Goal: Browse casually: Explore the website without a specific task or goal

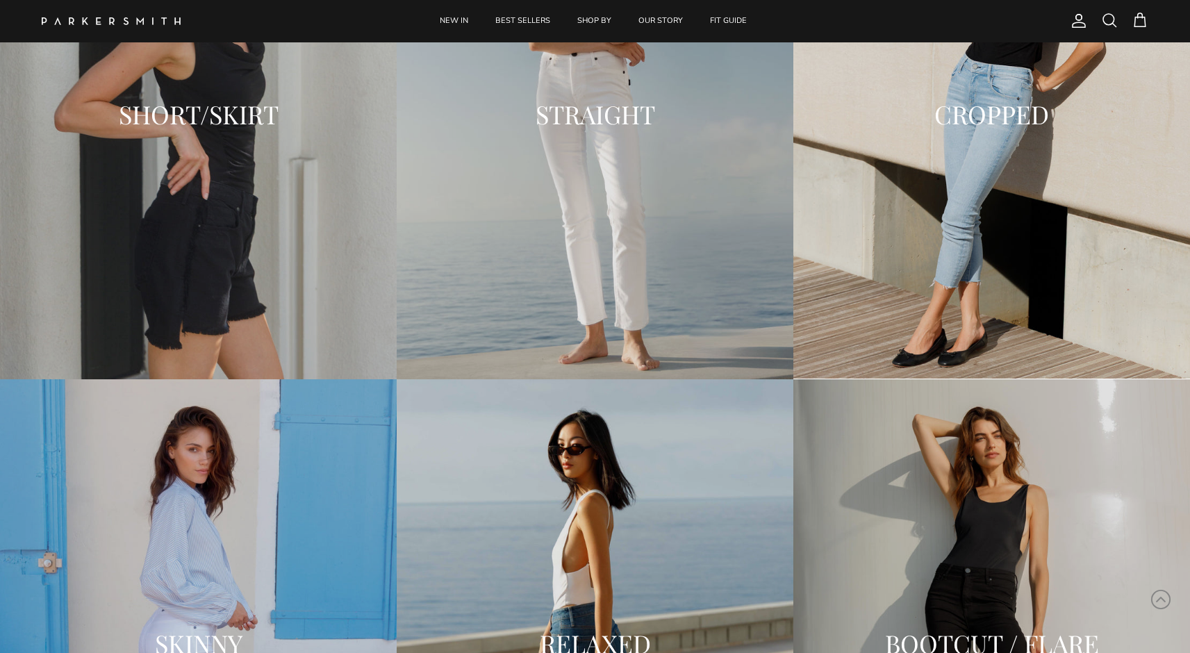
scroll to position [1434, 0]
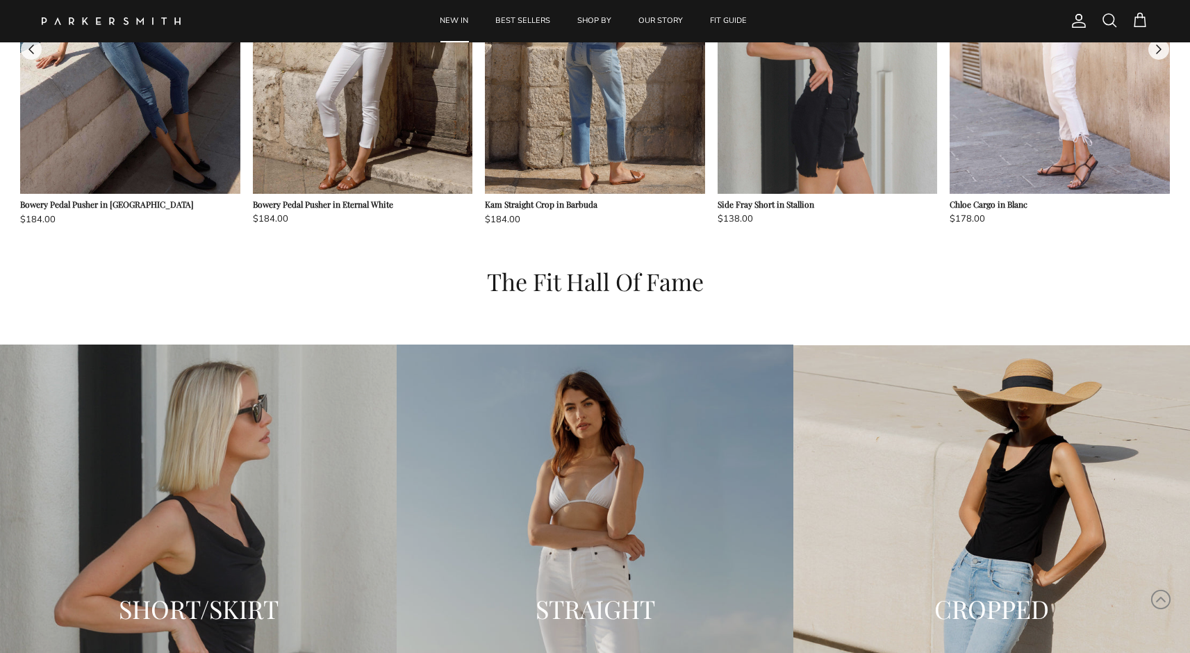
click at [445, 18] on link "NEW IN" at bounding box center [453, 21] width 53 height 42
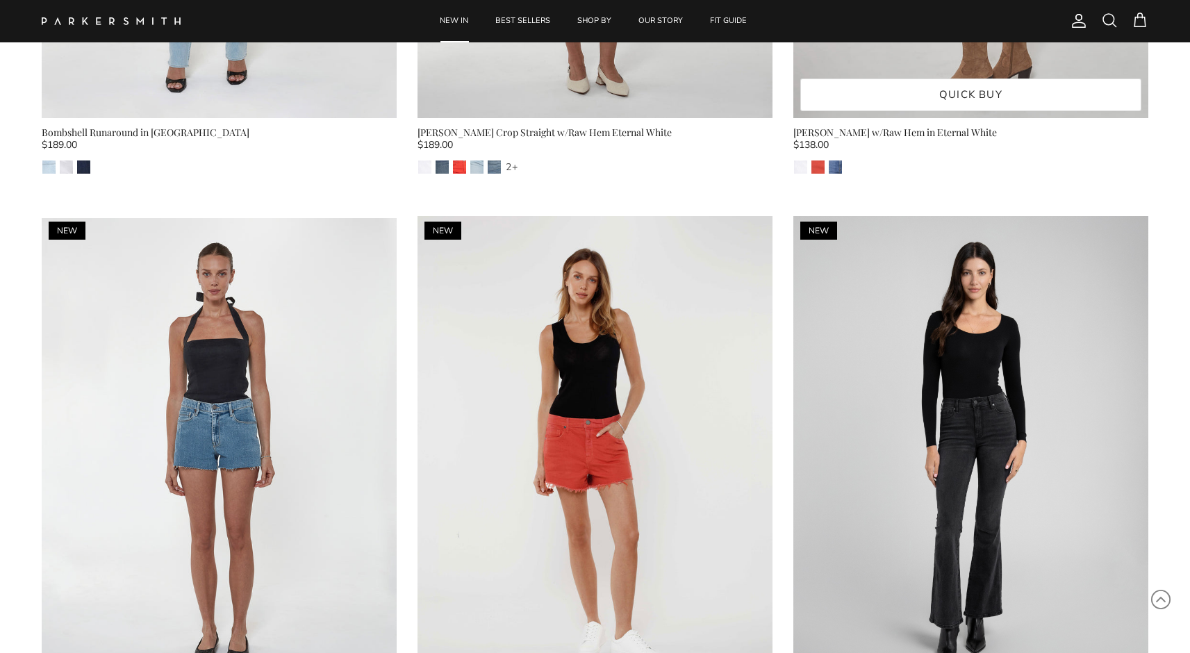
scroll to position [9651, 0]
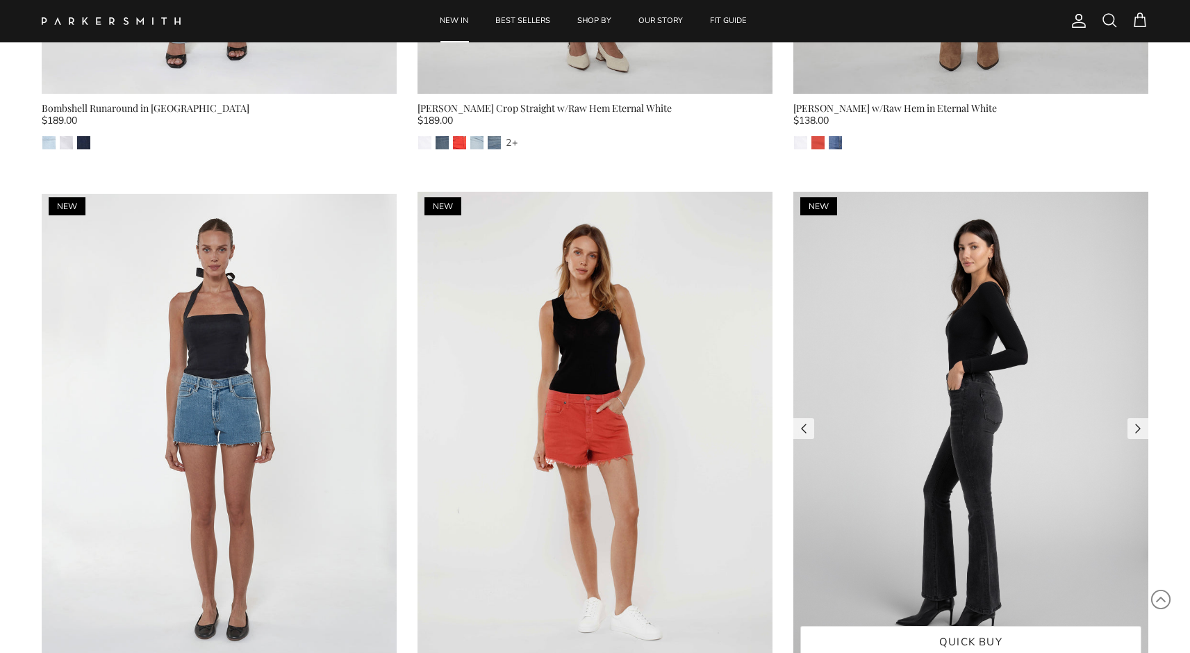
click at [863, 372] on img at bounding box center [970, 428] width 355 height 473
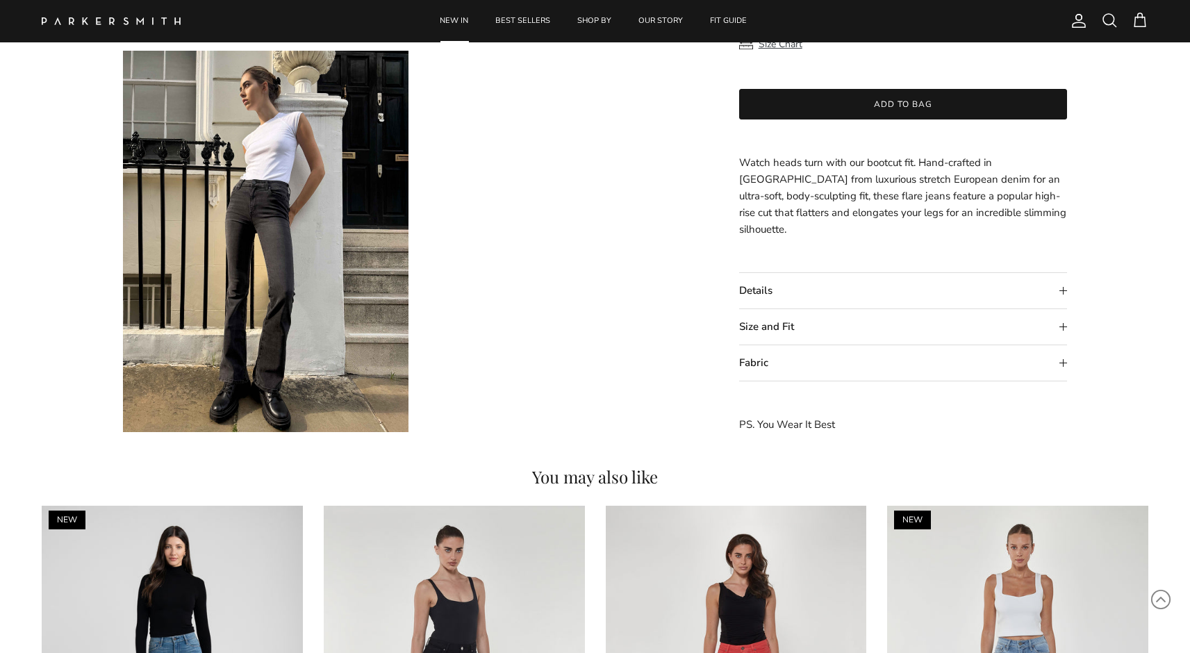
scroll to position [1254, 0]
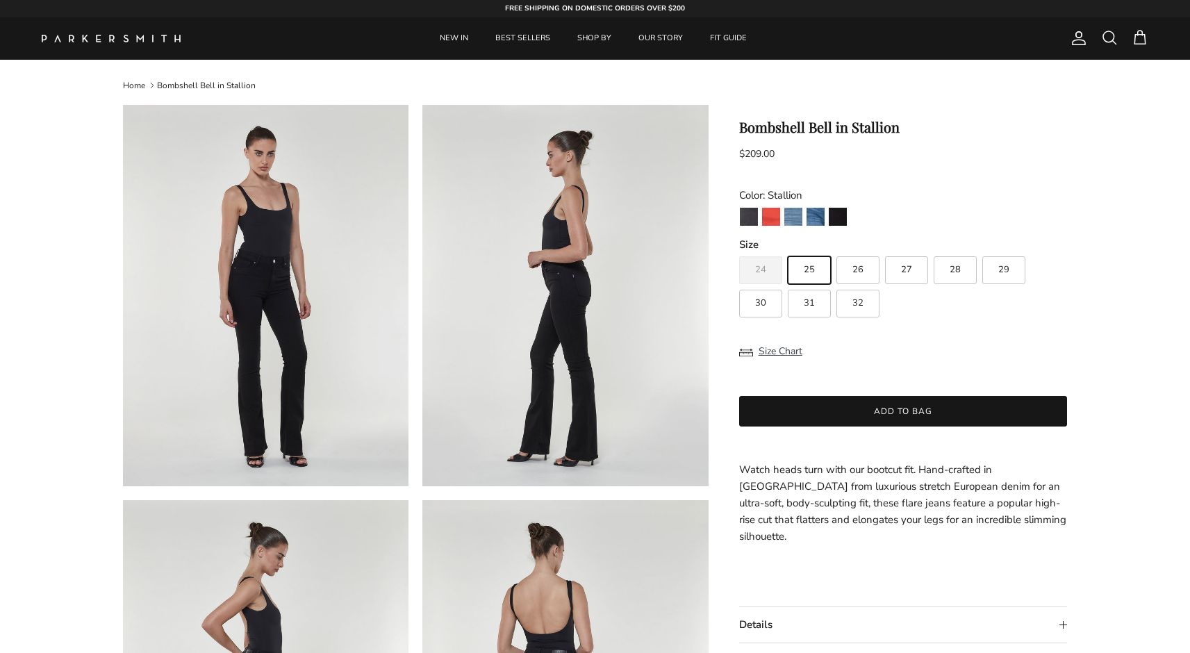
click at [133, 83] on link "Home" at bounding box center [134, 85] width 22 height 11
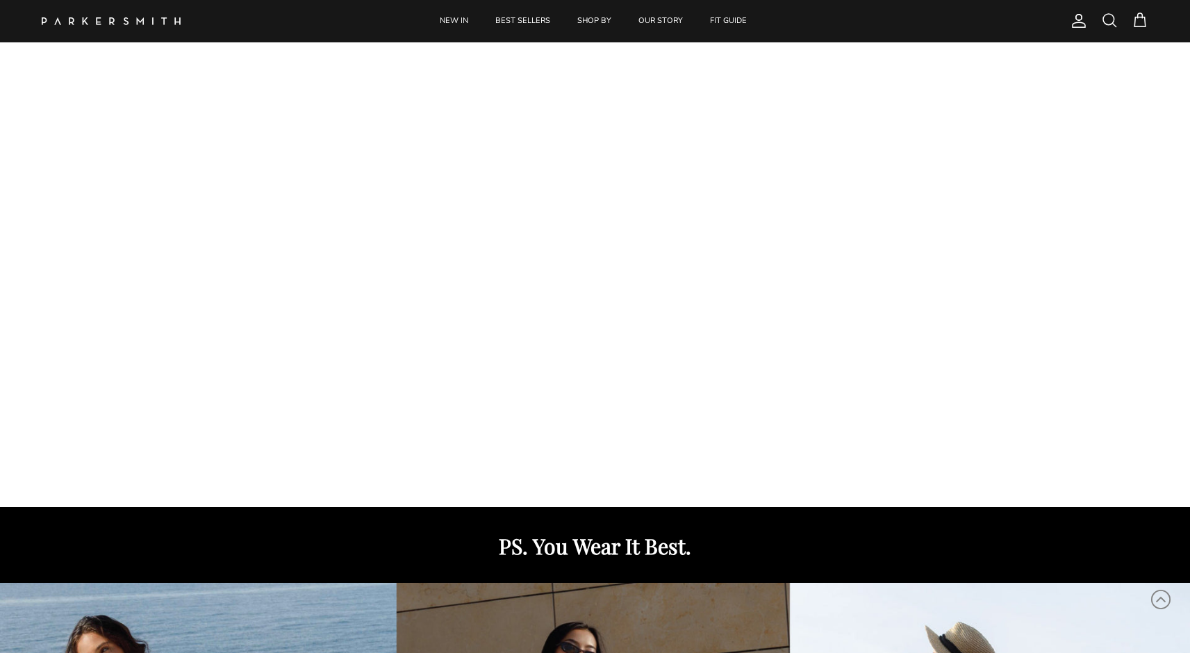
scroll to position [131, 0]
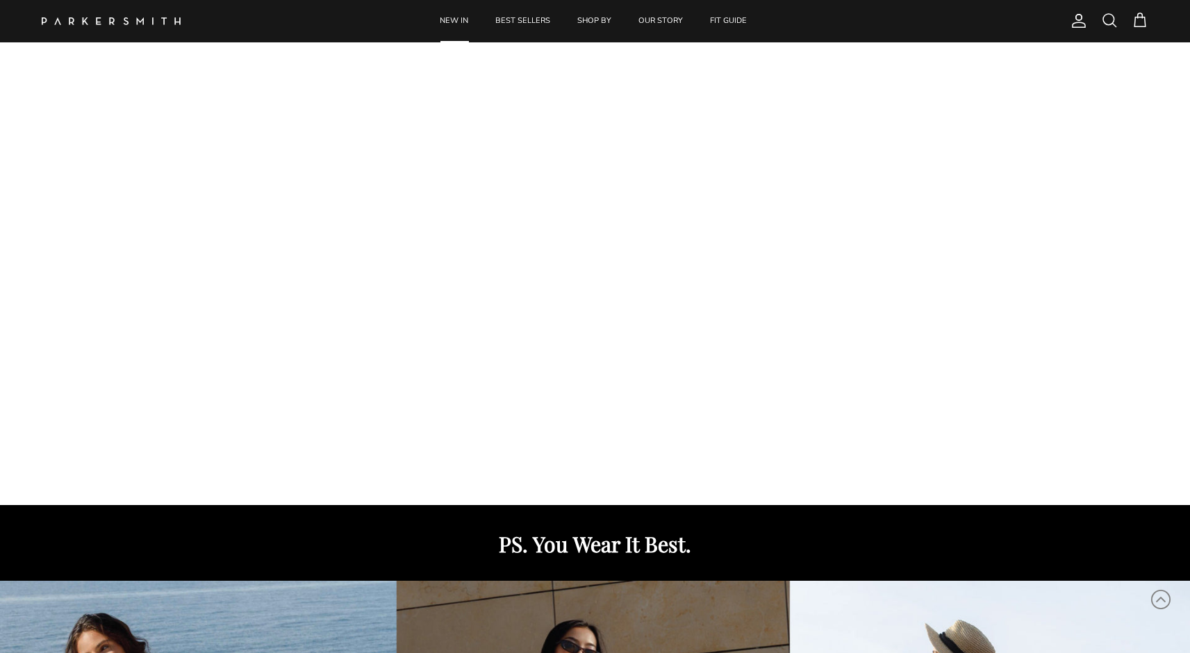
click at [450, 24] on link "NEW IN" at bounding box center [453, 21] width 53 height 42
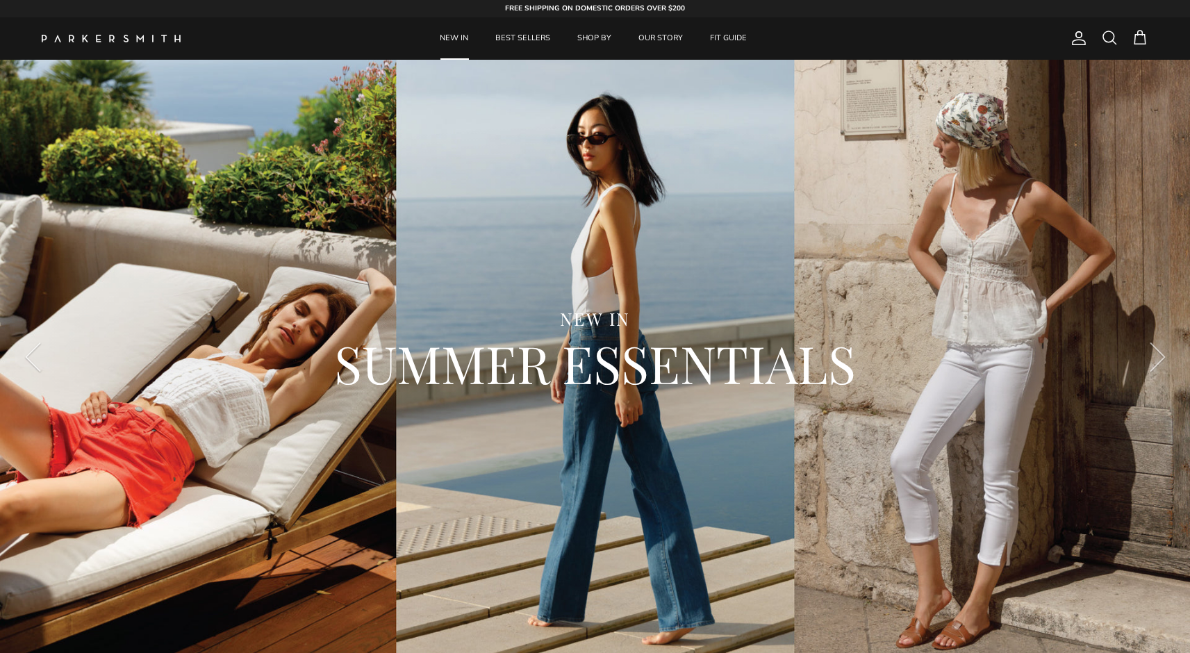
scroll to position [742, 0]
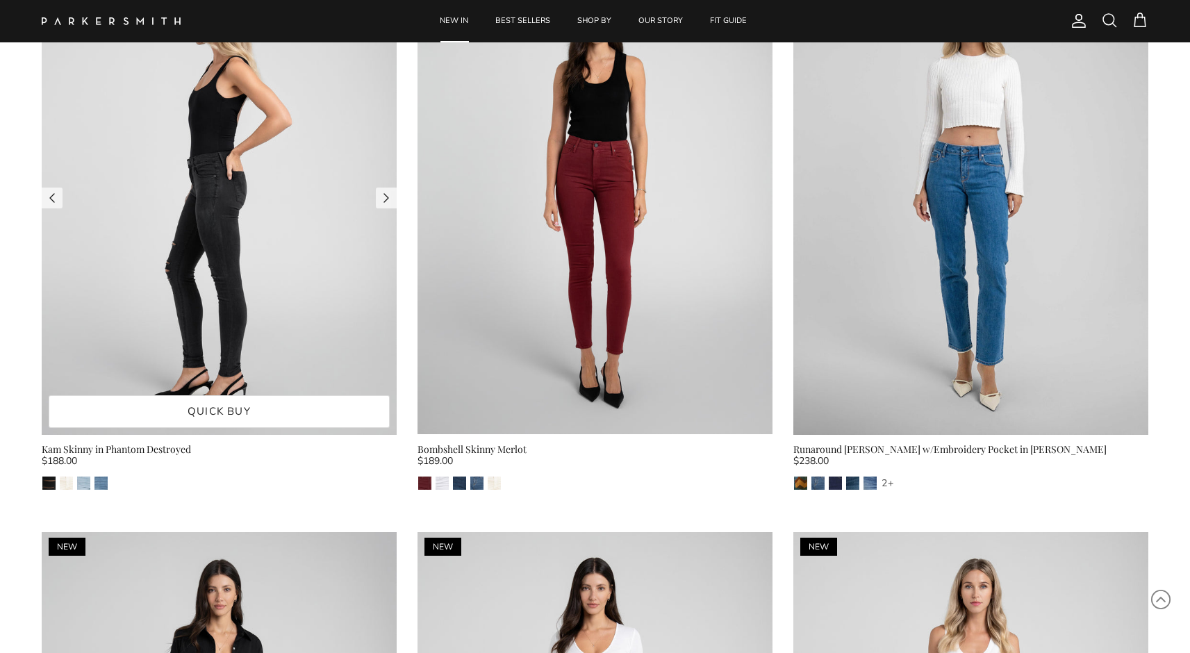
click at [311, 232] on img at bounding box center [219, 198] width 355 height 474
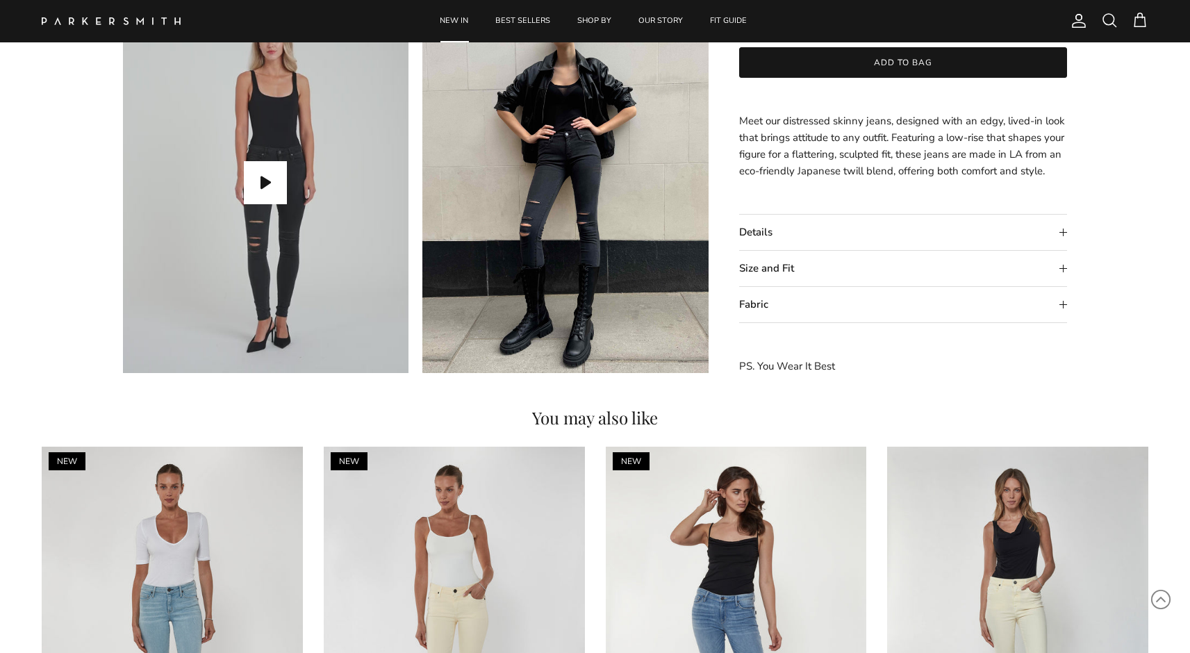
scroll to position [785, 0]
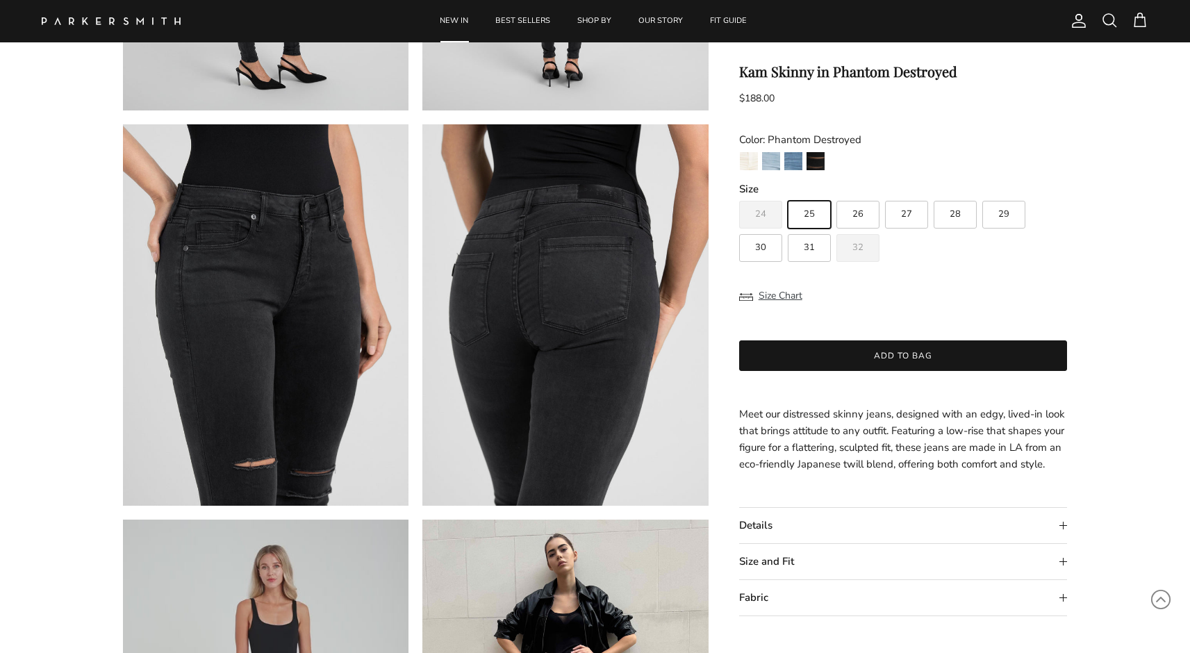
click at [452, 30] on link "NEW IN" at bounding box center [453, 21] width 53 height 42
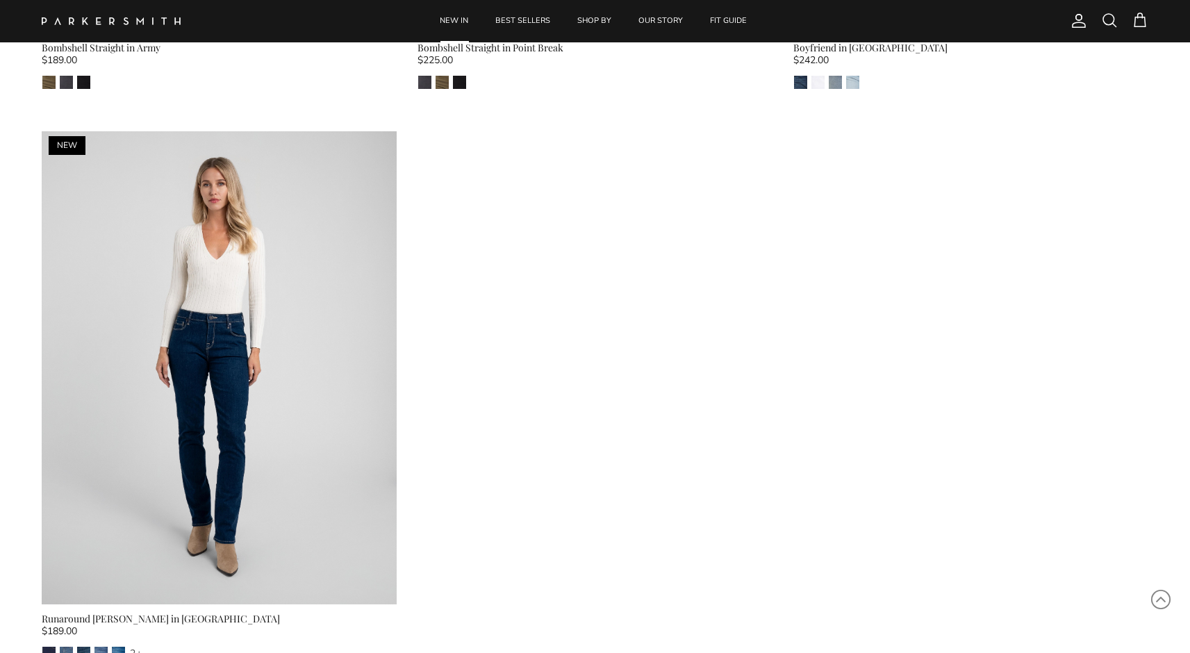
scroll to position [11423, 0]
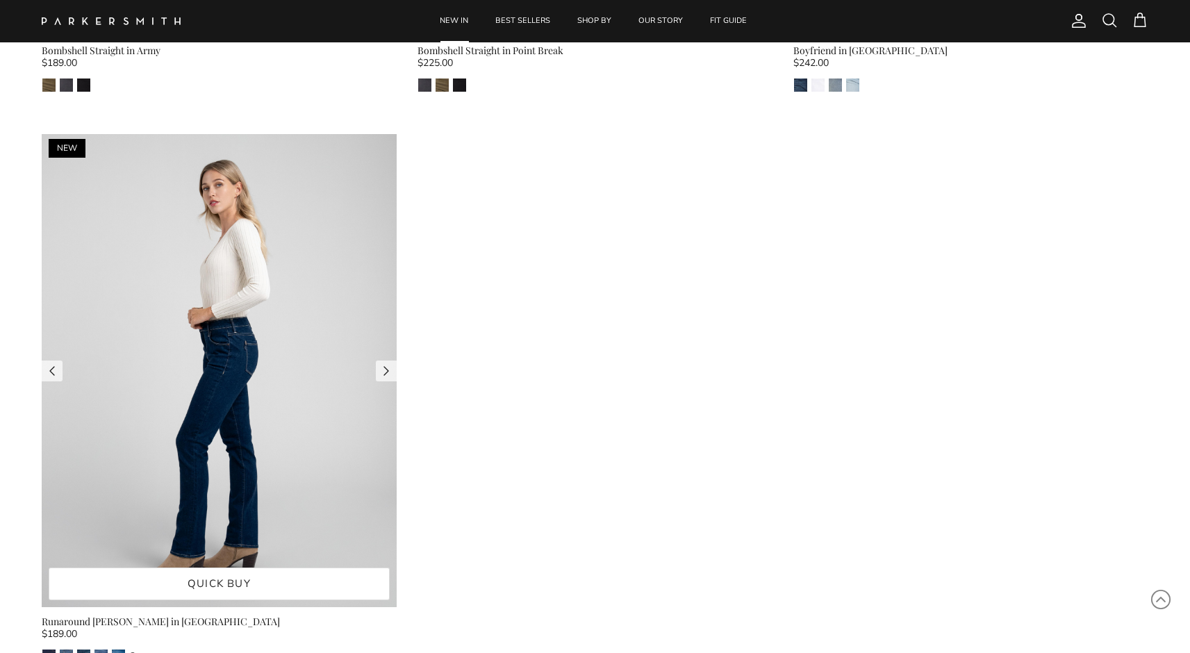
click at [259, 260] on img at bounding box center [219, 370] width 355 height 473
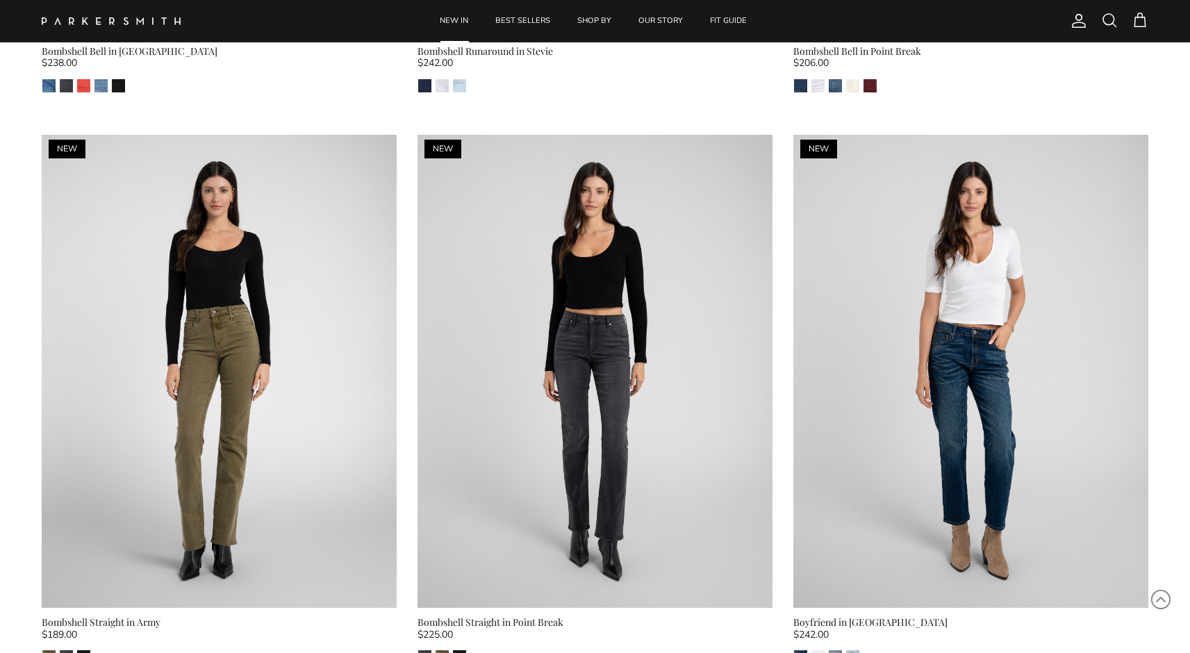
scroll to position [10841, 0]
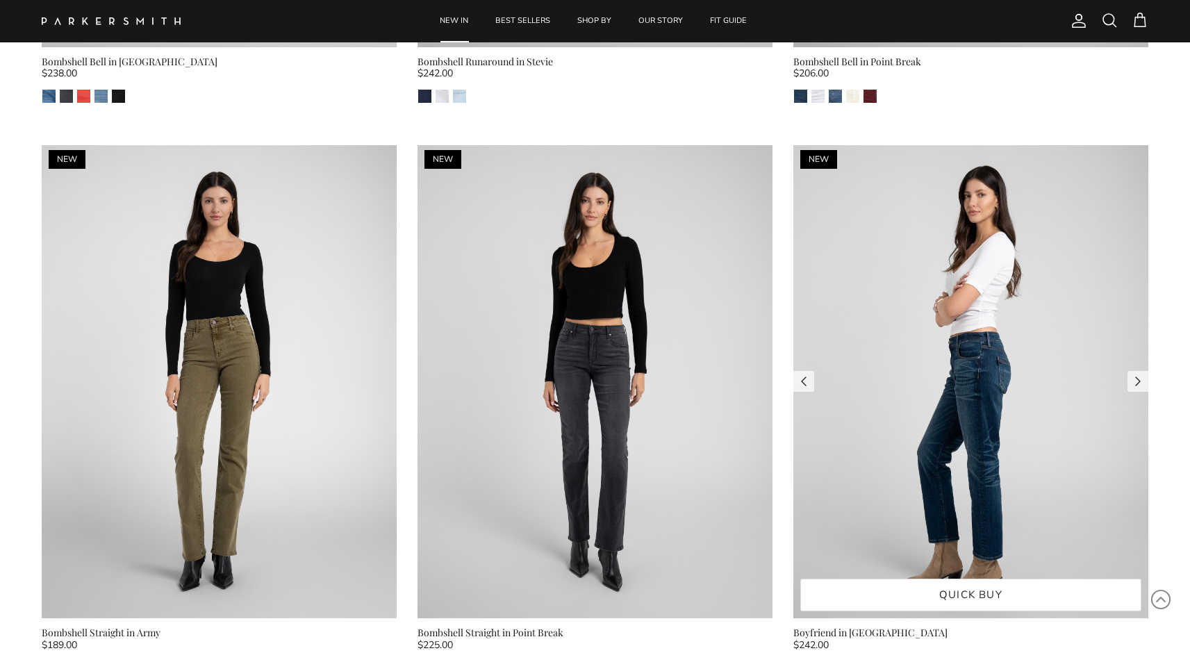
click at [918, 366] on img at bounding box center [970, 381] width 355 height 473
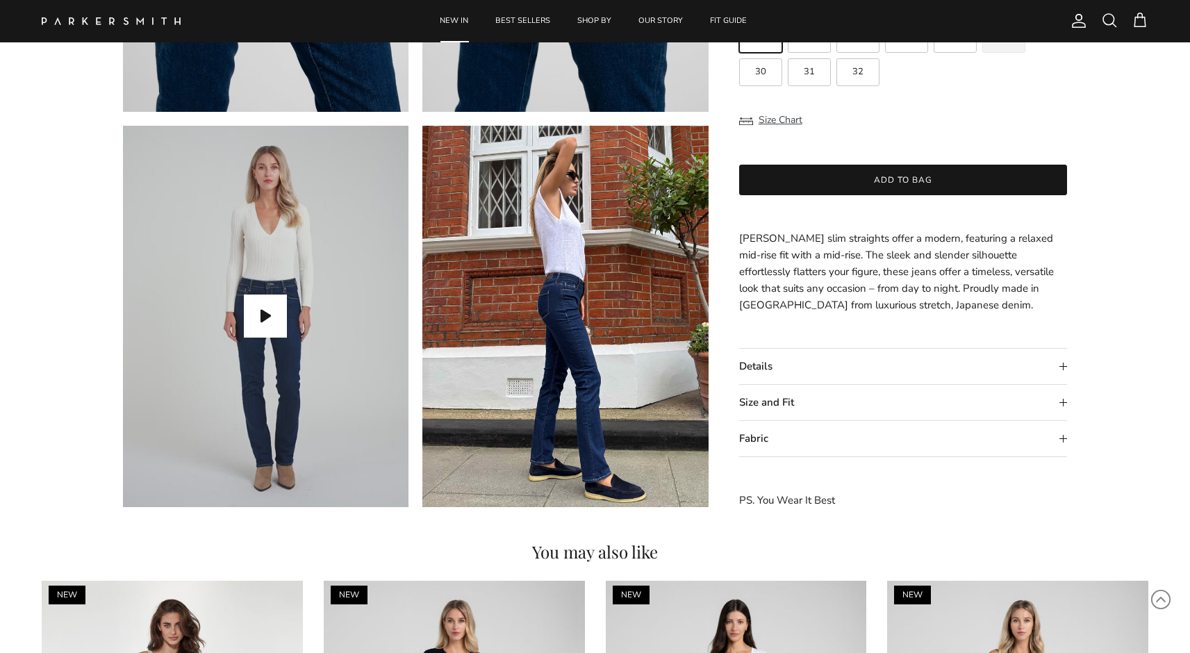
scroll to position [1180, 0]
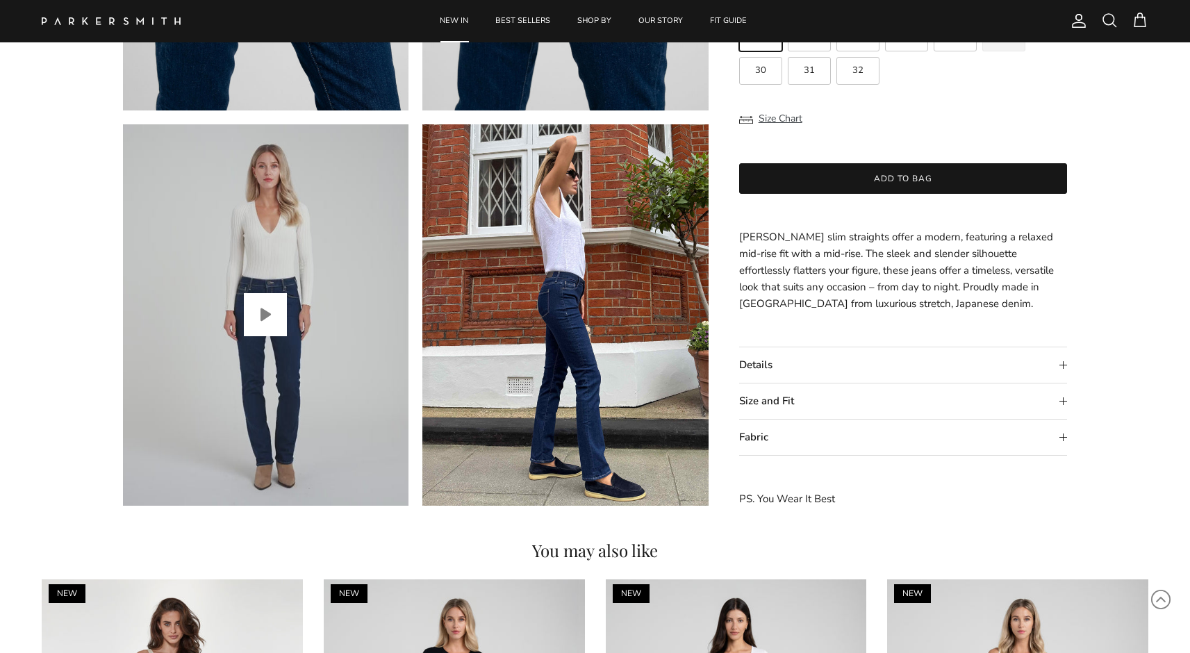
click at [280, 294] on button "Play video" at bounding box center [265, 314] width 43 height 43
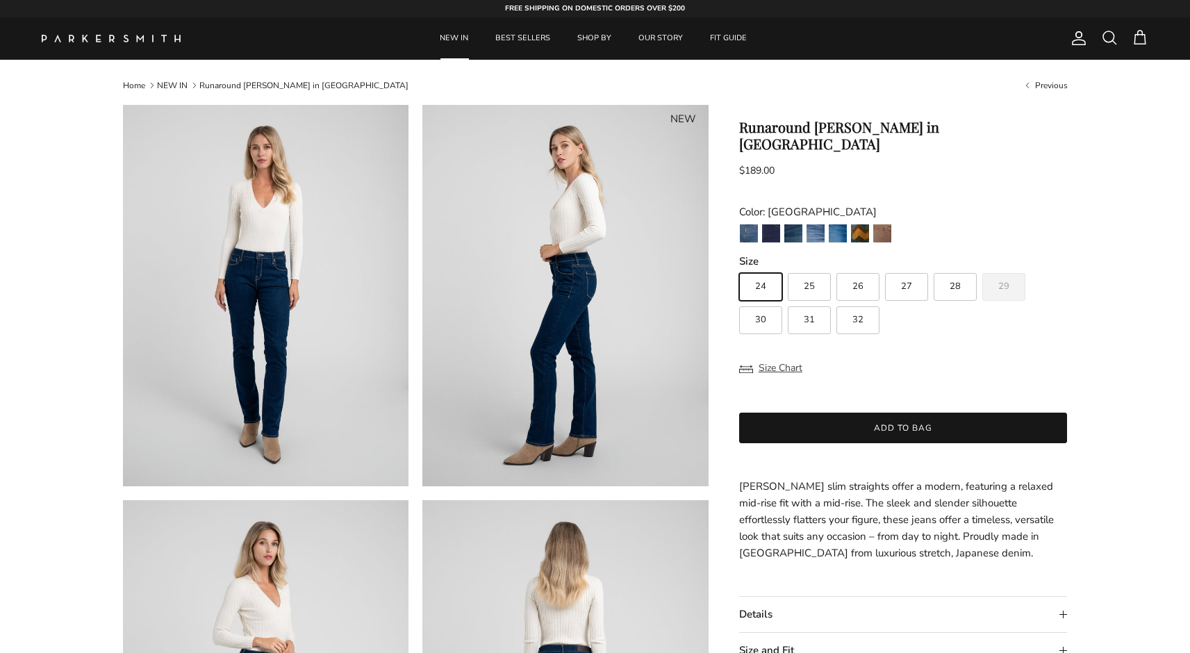
scroll to position [0, 0]
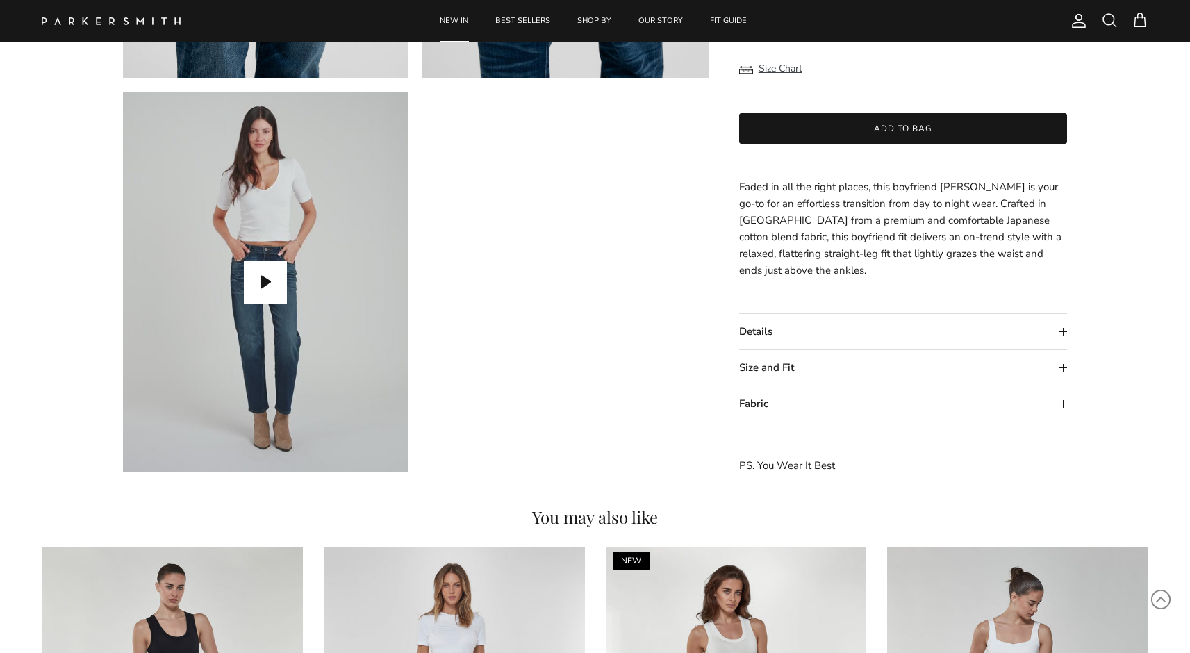
scroll to position [1196, 1]
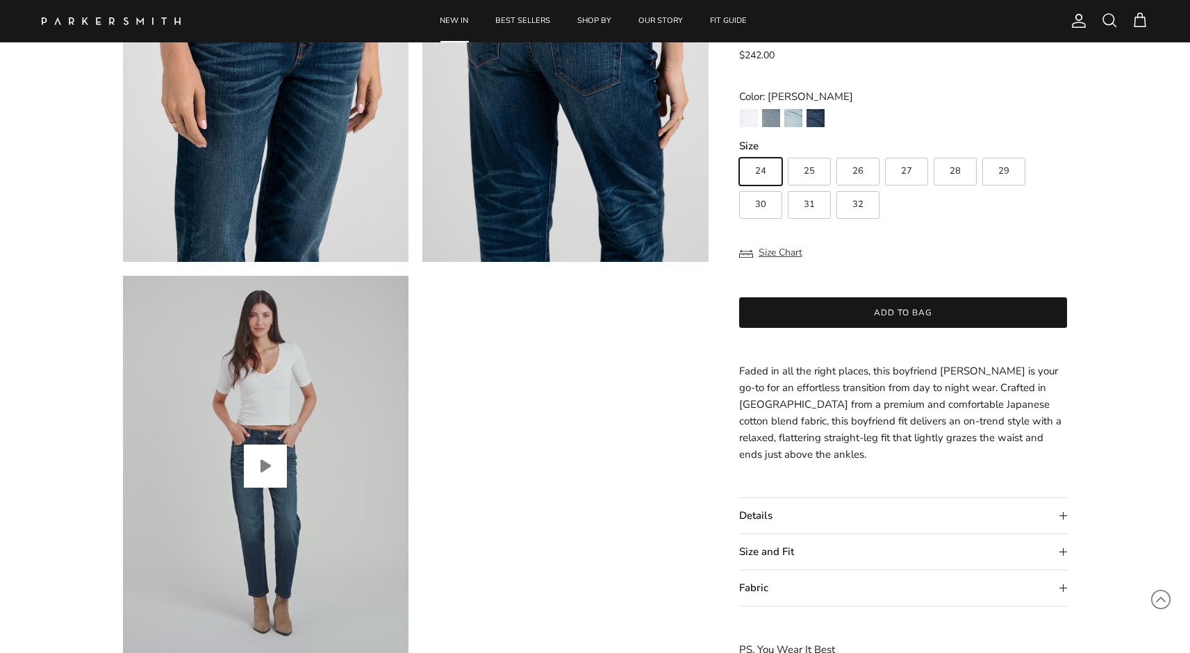
click at [264, 469] on button "Play video" at bounding box center [265, 466] width 43 height 43
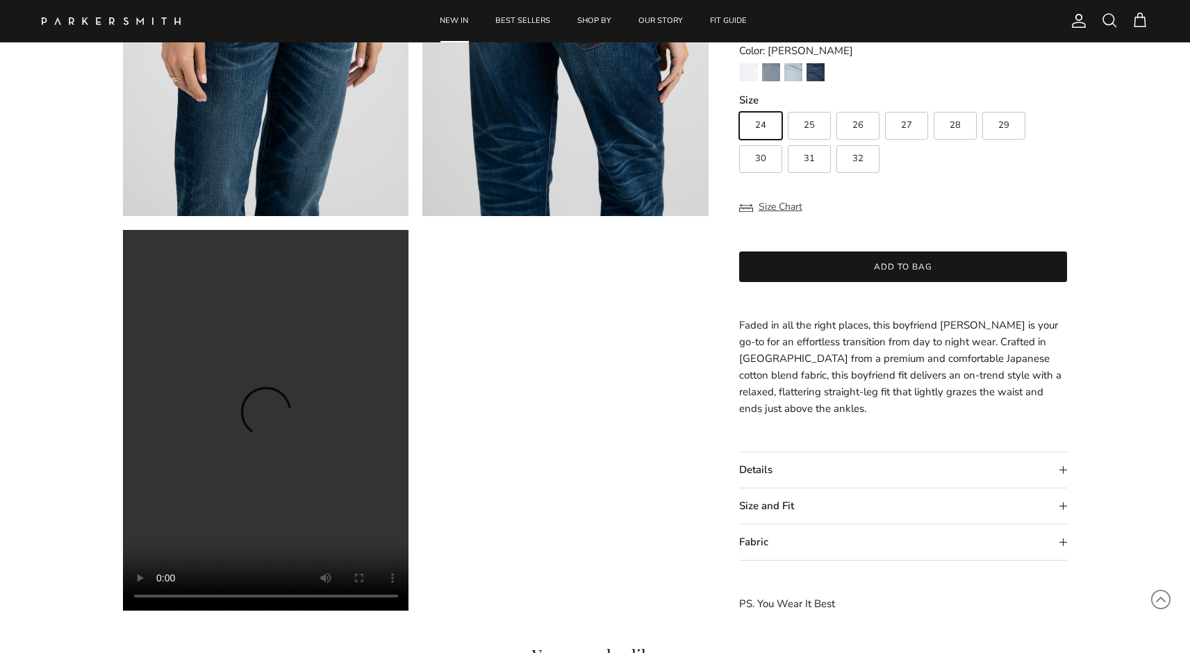
scroll to position [1076, 0]
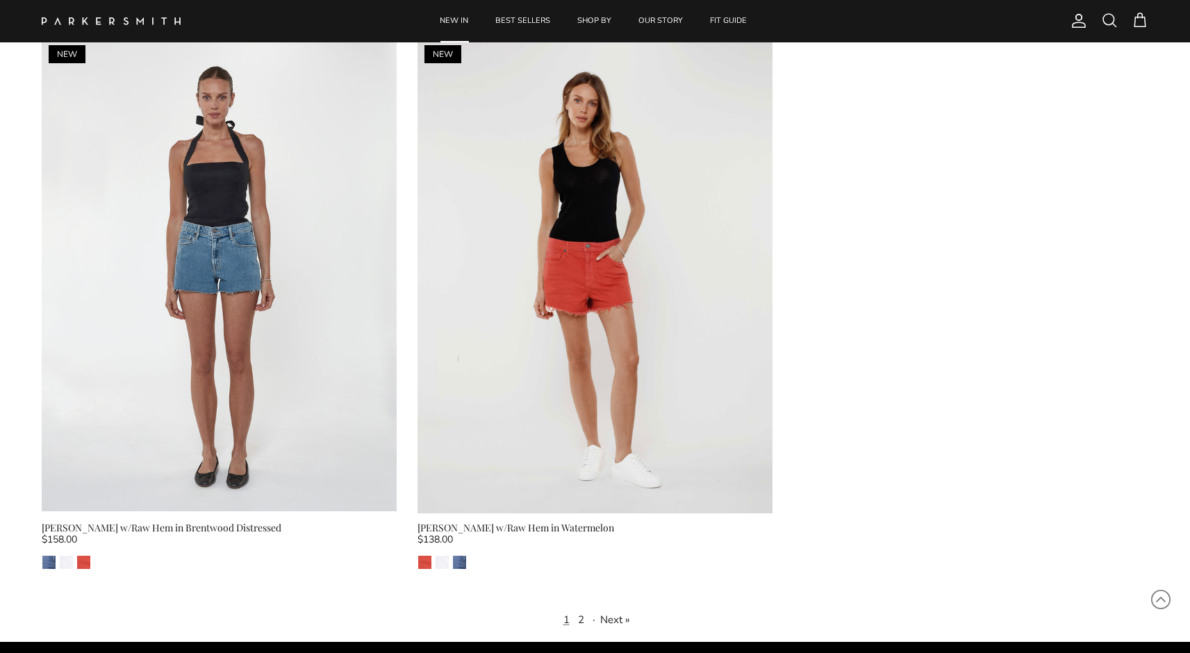
scroll to position [9765, 0]
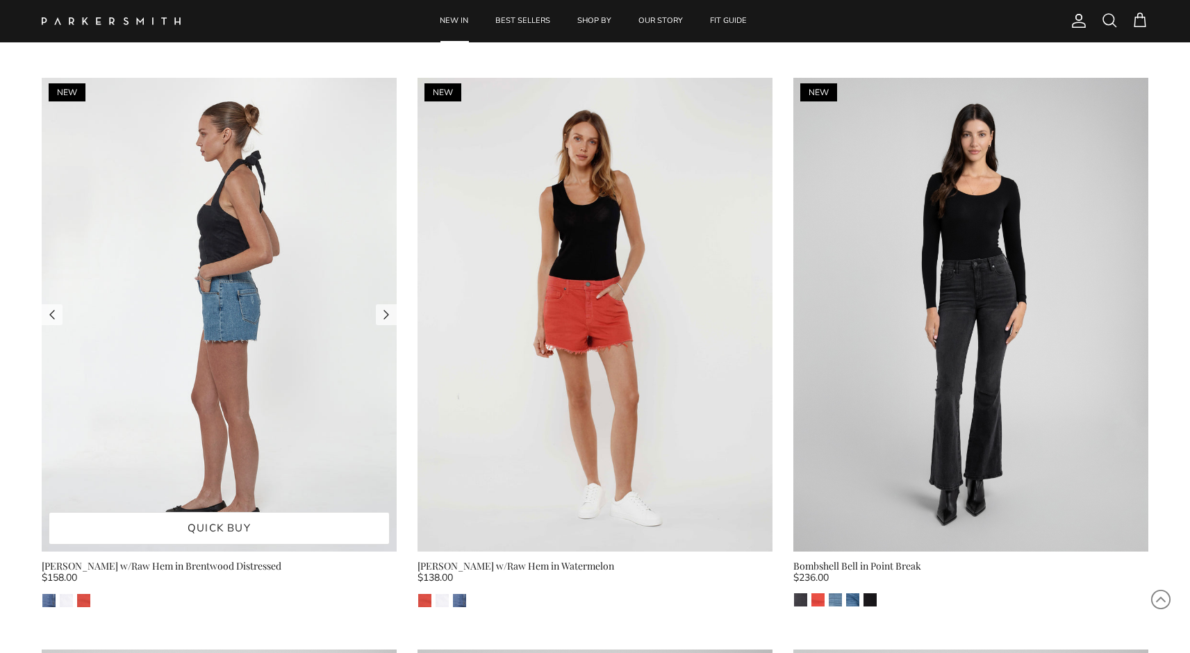
click at [316, 335] on img at bounding box center [219, 315] width 355 height 474
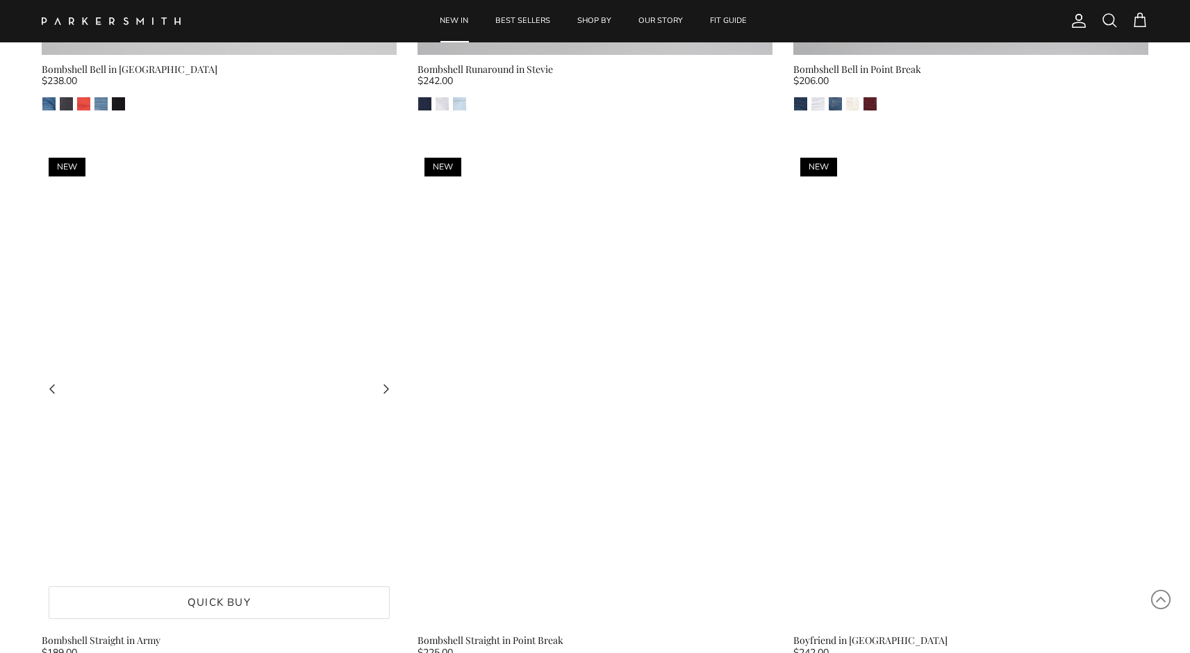
scroll to position [10834, 0]
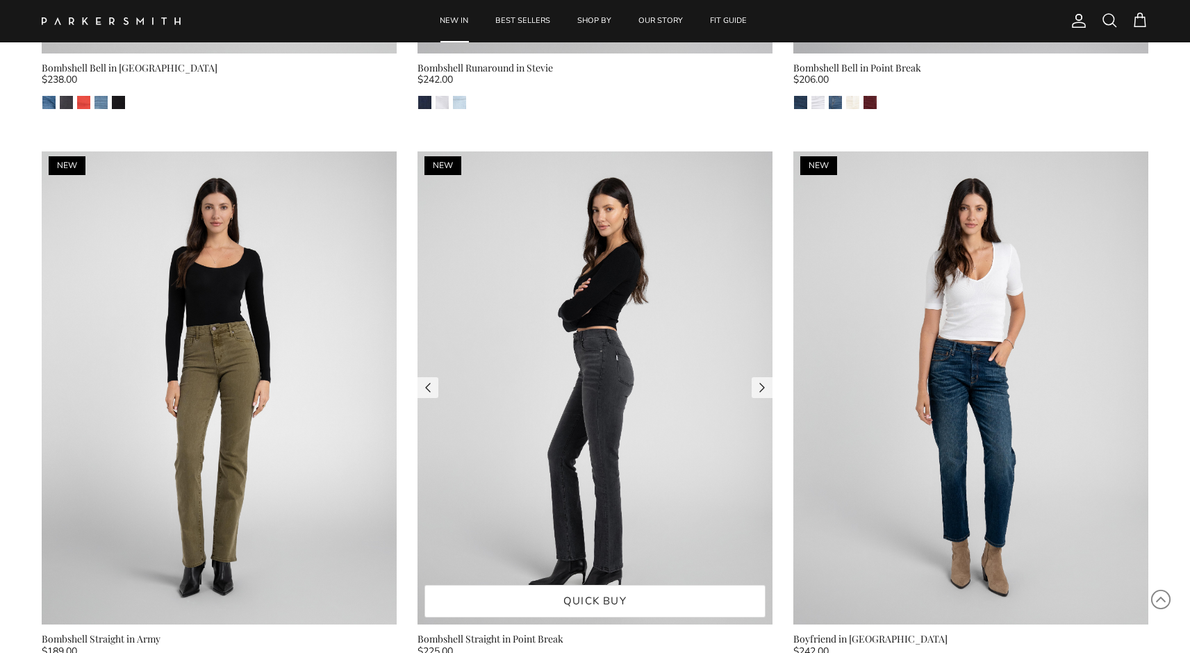
click at [618, 360] on img at bounding box center [594, 387] width 355 height 473
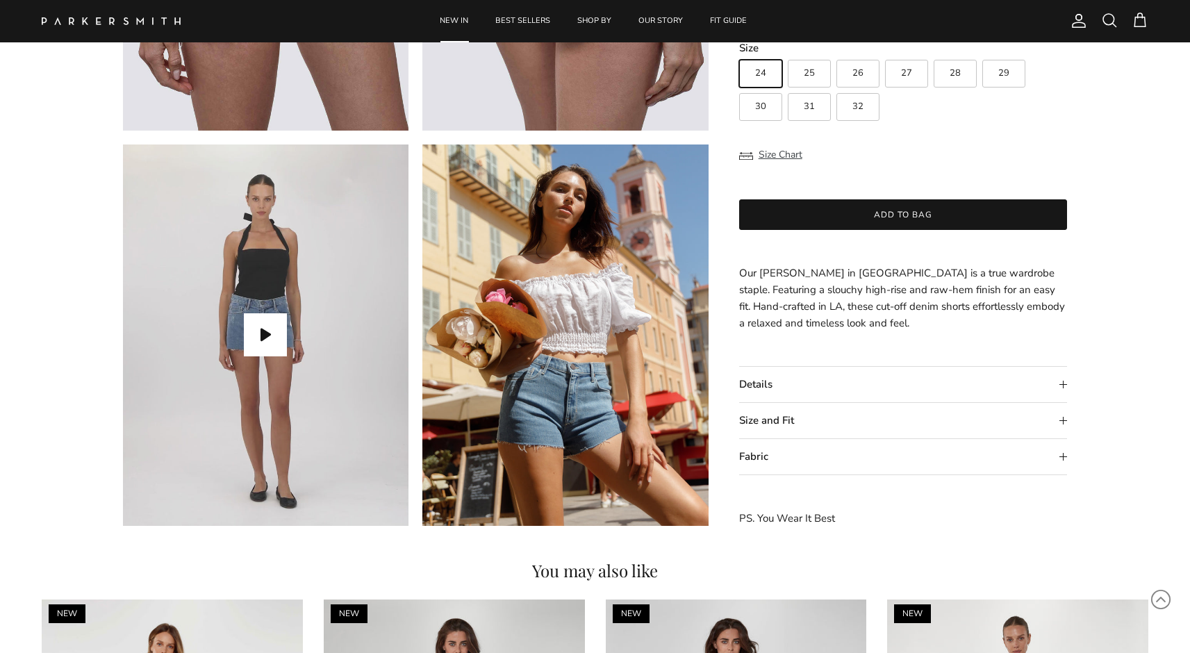
scroll to position [1162, 0]
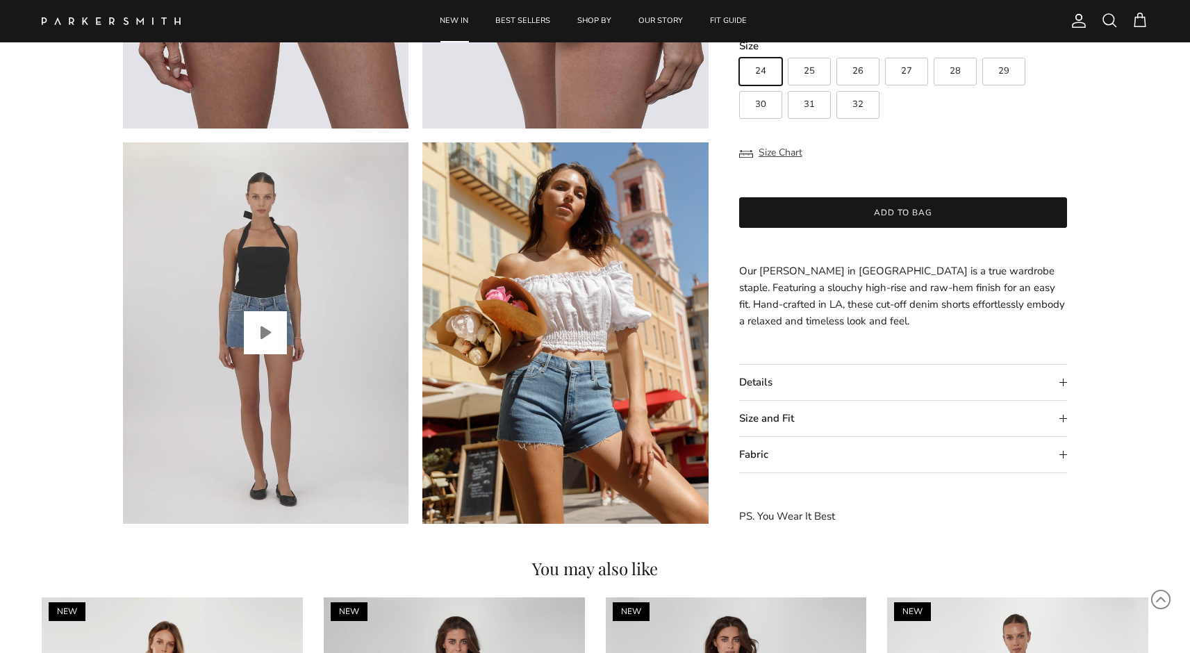
click at [260, 320] on button "Play video" at bounding box center [265, 332] width 43 height 43
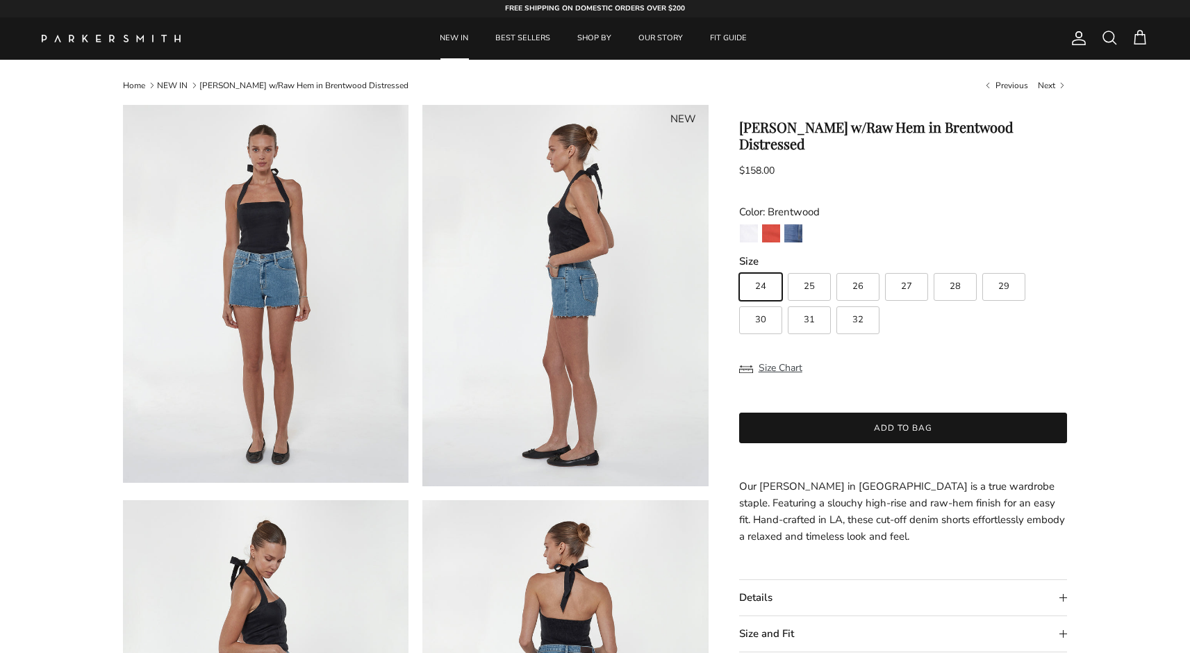
scroll to position [0, 0]
